Goal: Information Seeking & Learning: Learn about a topic

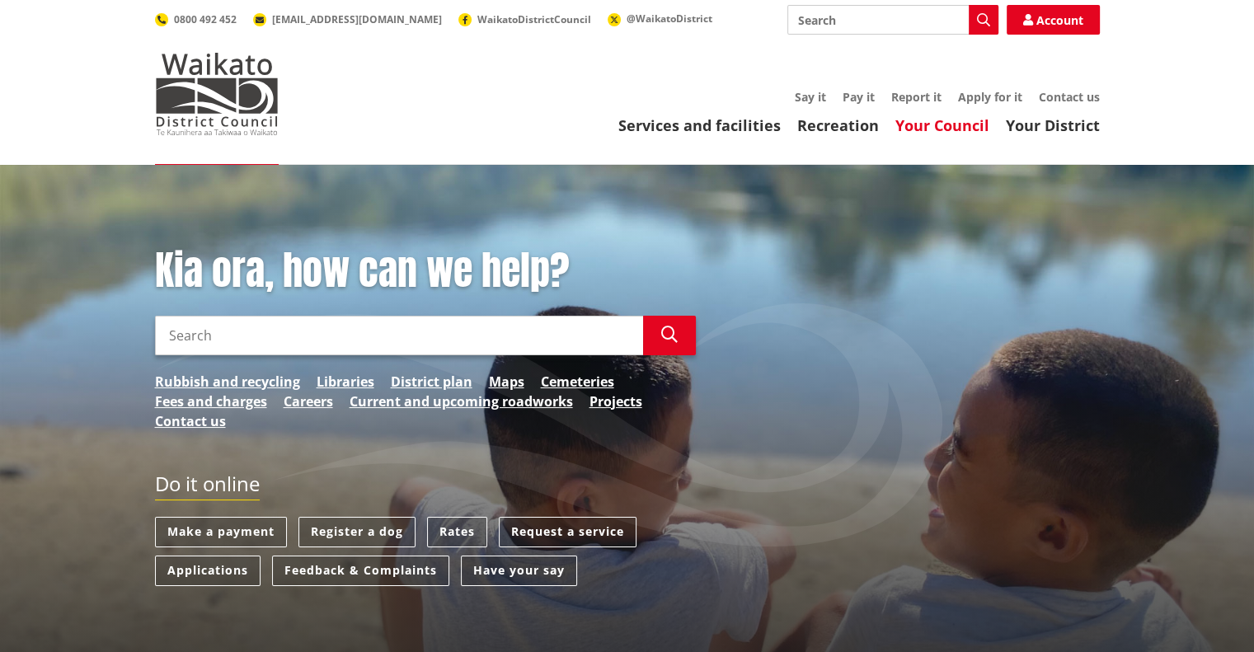
click at [940, 124] on link "Your Council" at bounding box center [943, 125] width 94 height 20
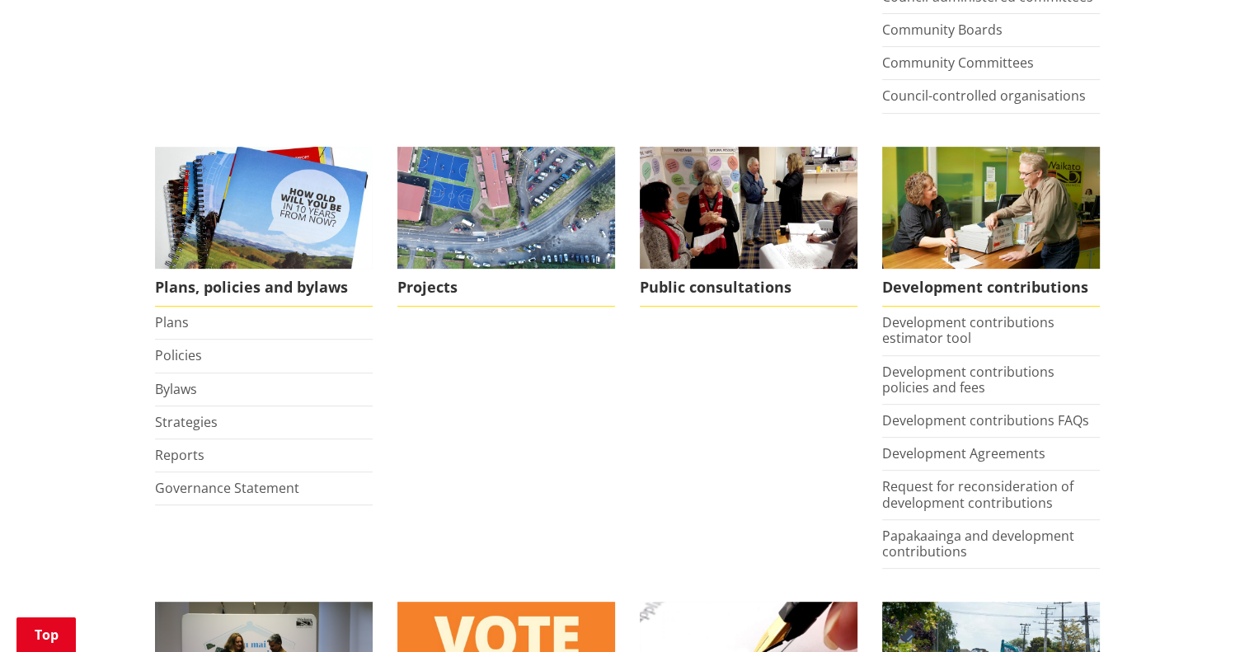
scroll to position [635, 0]
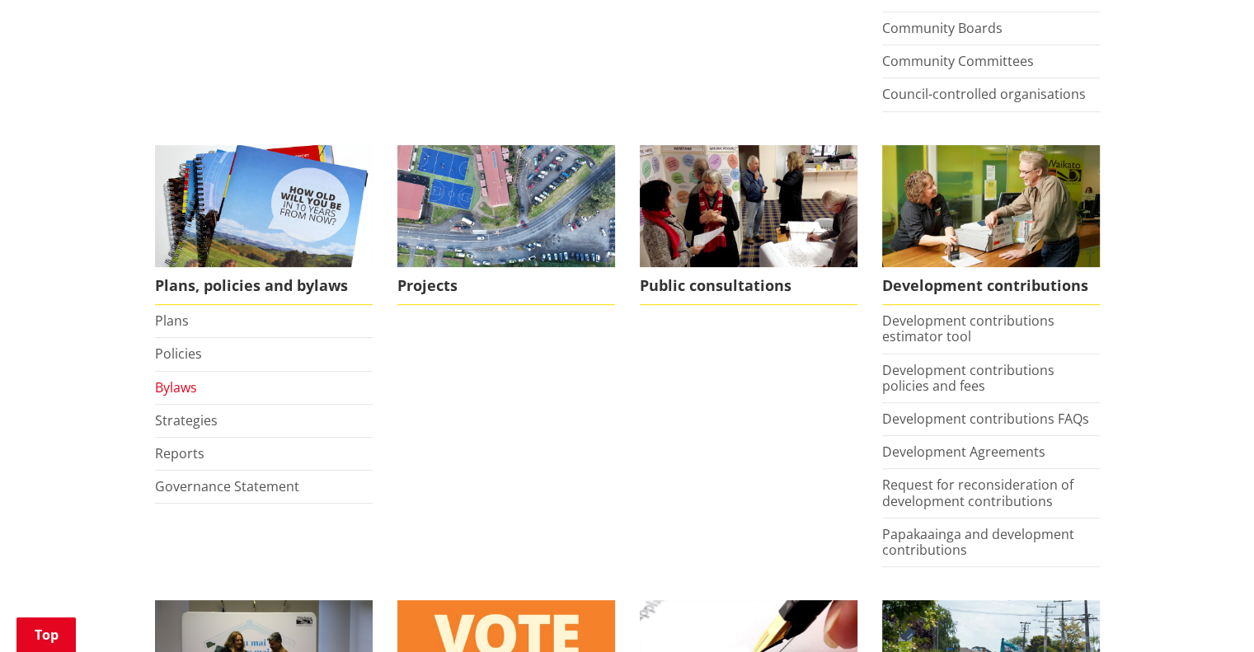
click at [179, 388] on link "Bylaws" at bounding box center [176, 387] width 42 height 18
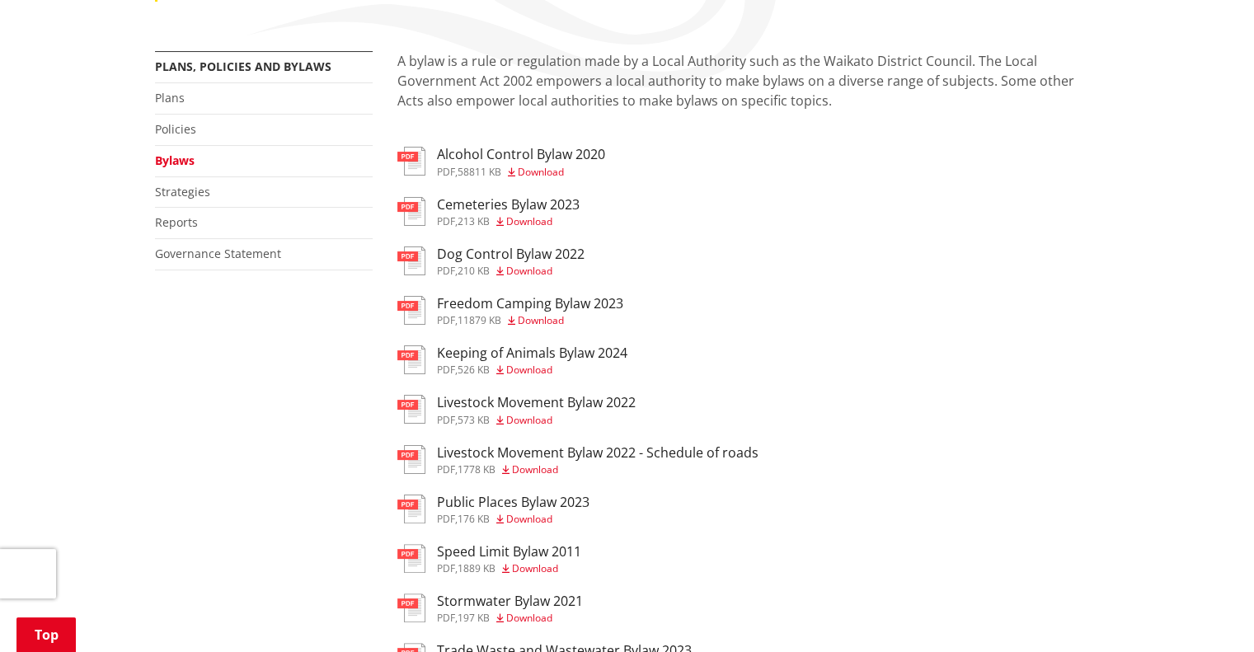
scroll to position [283, 0]
click at [548, 311] on h3 "Freedom Camping Bylaw 2023" at bounding box center [530, 303] width 186 height 16
